Goal: Task Accomplishment & Management: Manage account settings

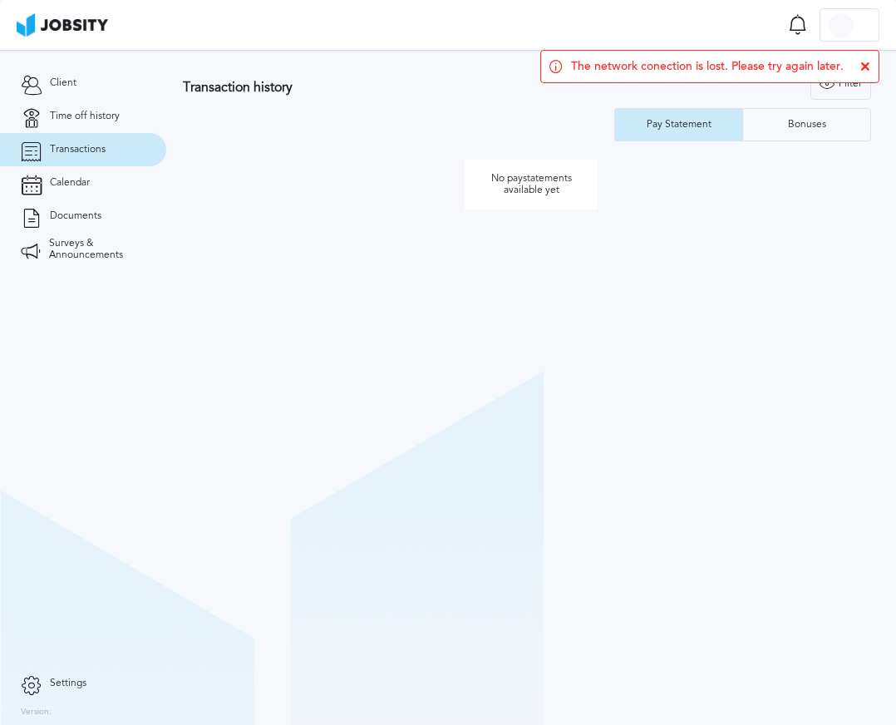
click at [76, 144] on span "Transactions" at bounding box center [78, 150] width 56 height 12
click at [76, 125] on link "Time off history" at bounding box center [83, 116] width 166 height 33
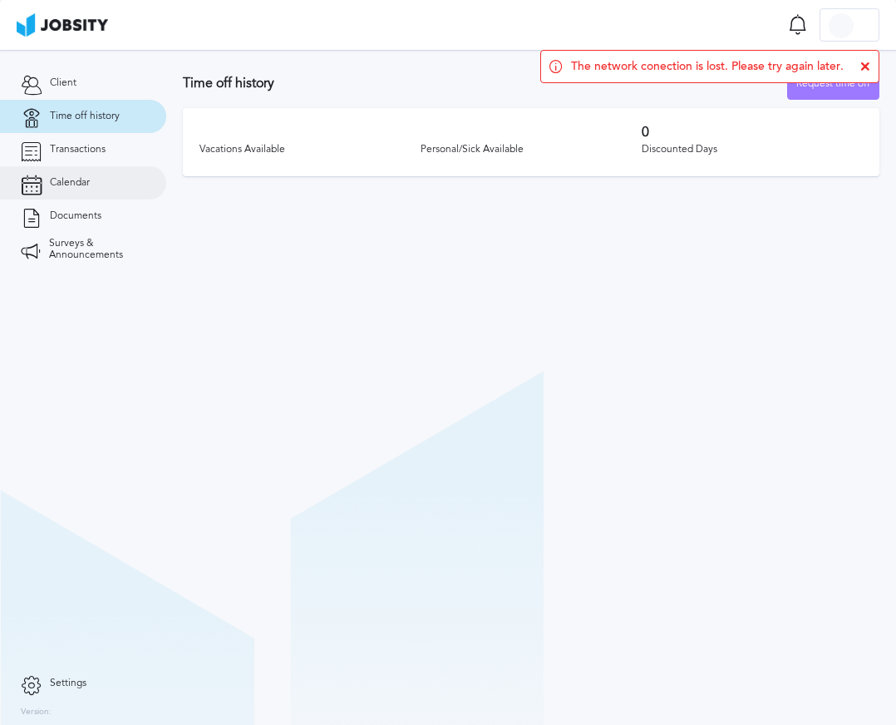
click at [62, 167] on link "Calendar" at bounding box center [83, 182] width 166 height 33
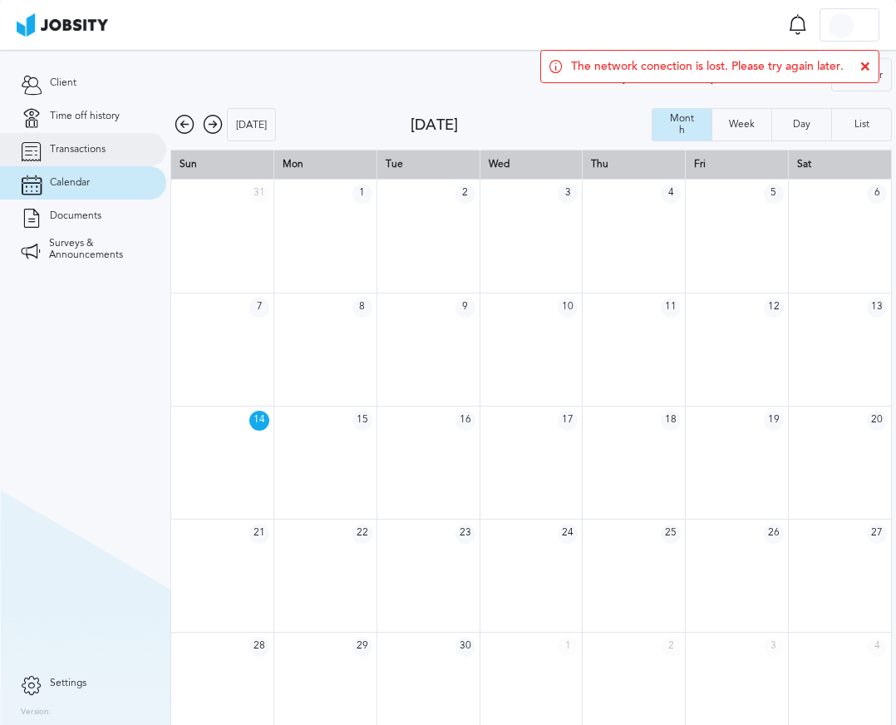
click at [69, 151] on span "Transactions" at bounding box center [78, 150] width 56 height 12
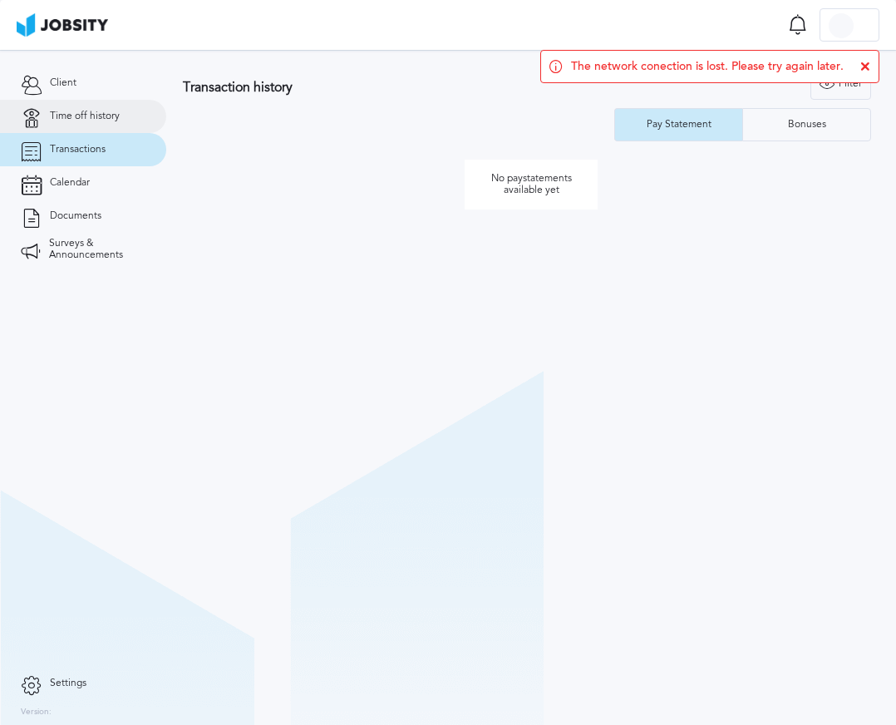
click at [81, 116] on span "Time off history" at bounding box center [85, 117] width 70 height 12
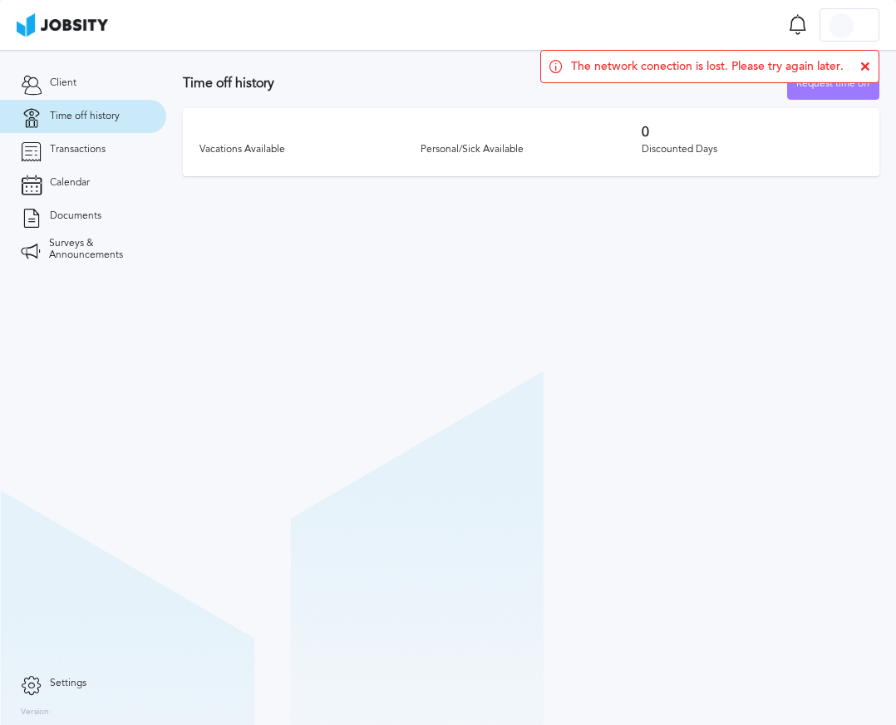
click at [863, 68] on icon at bounding box center [866, 67] width 10 height 10
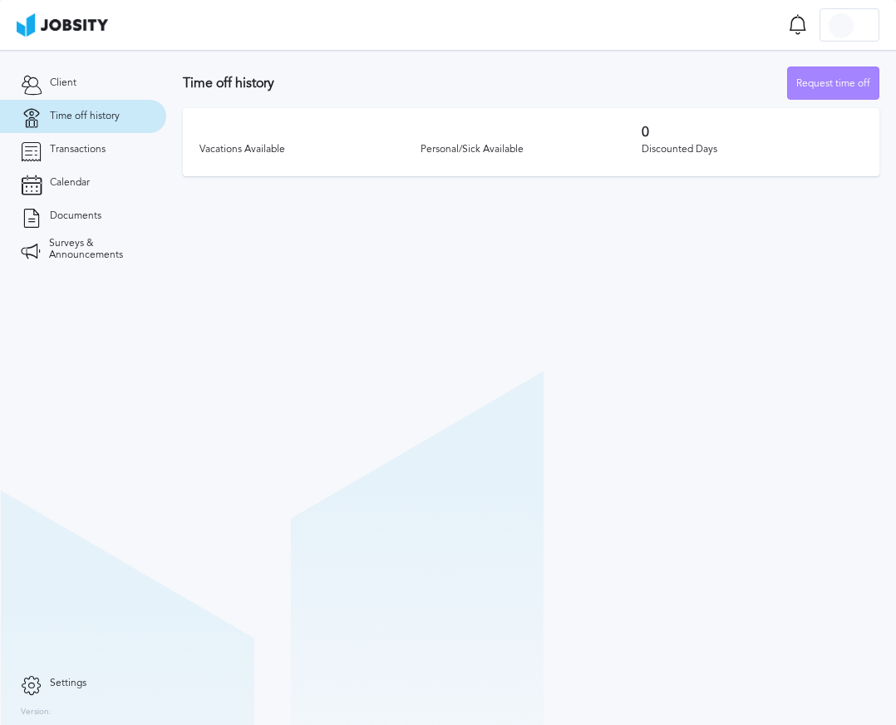
click at [823, 91] on div "Request time off" at bounding box center [833, 83] width 91 height 33
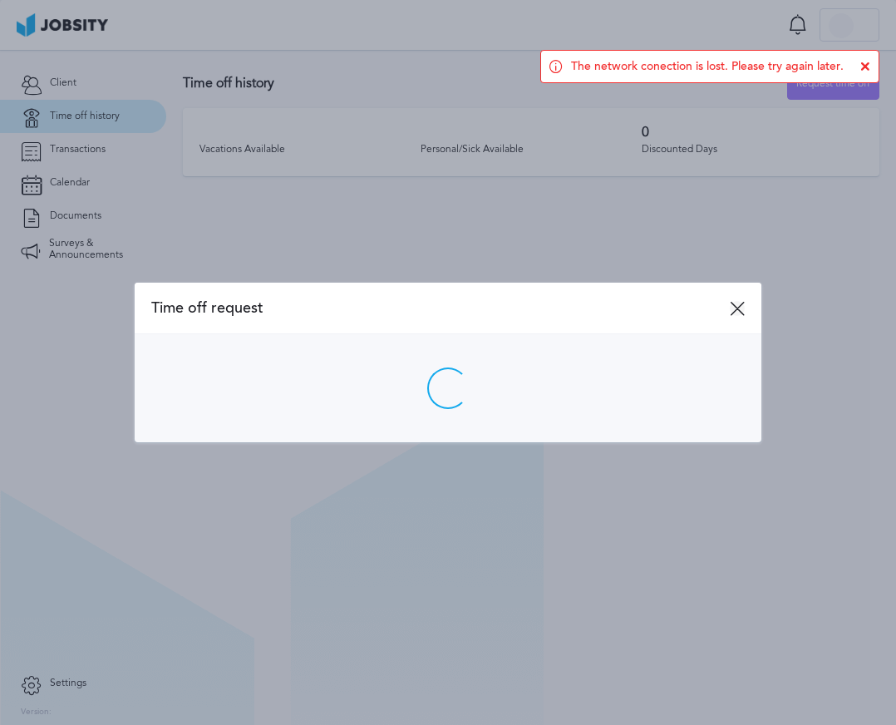
click at [739, 308] on icon at bounding box center [737, 308] width 15 height 15
